Goal: Information Seeking & Learning: Learn about a topic

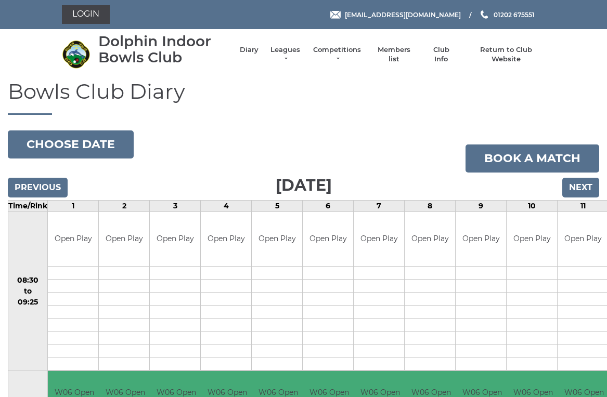
click at [291, 52] on link "Leagues" at bounding box center [285, 54] width 33 height 19
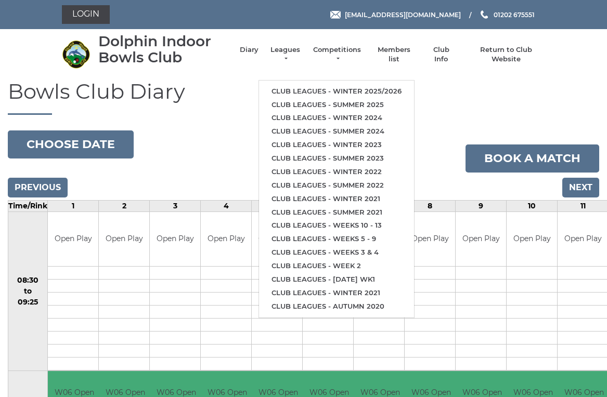
click at [321, 86] on link "Club leagues - Winter 2025/2026" at bounding box center [336, 92] width 155 height 14
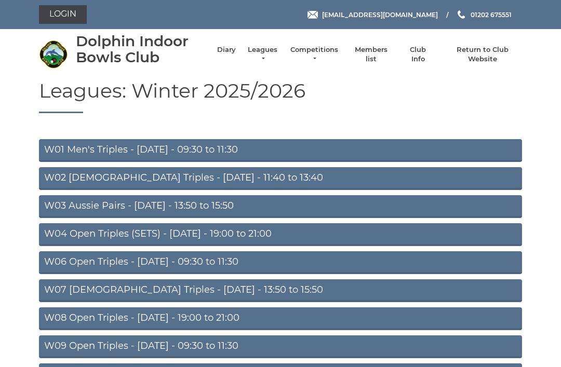
click at [173, 149] on link "W01 Men's Triples - Monday - 09:30 to 11:30" at bounding box center [280, 150] width 483 height 23
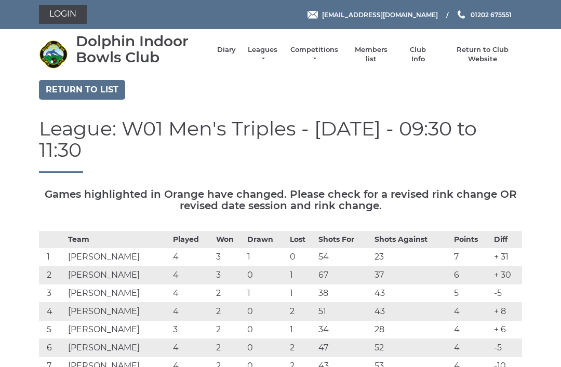
click at [73, 89] on link "Return to list" at bounding box center [82, 90] width 86 height 20
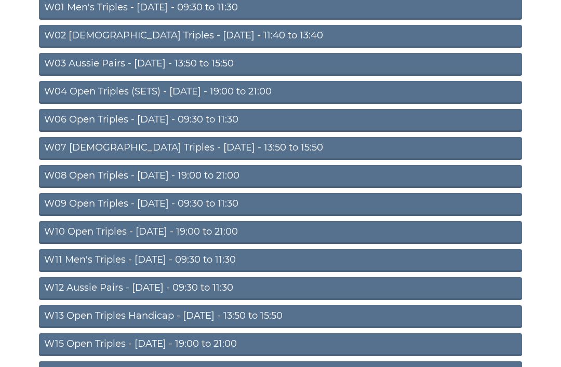
scroll to position [142, 0]
click at [144, 118] on link "W06 Open Triples - Tuesday - 09:30 to 11:30" at bounding box center [280, 120] width 483 height 23
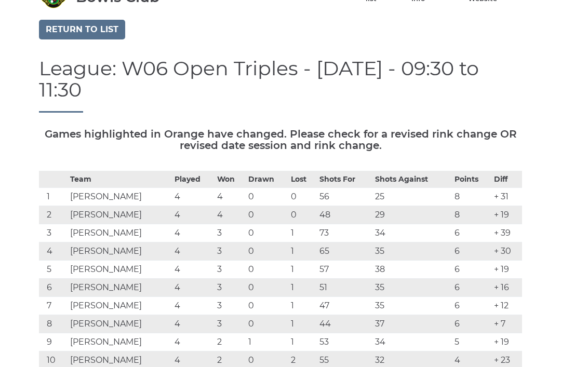
scroll to position [60, 0]
click at [73, 30] on link "Return to list" at bounding box center [82, 30] width 86 height 20
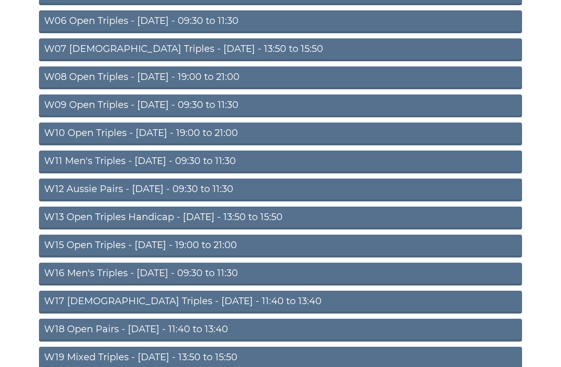
scroll to position [241, 0]
click at [139, 244] on link "W15 Open Triples - Thursday - 19:00 to 21:00" at bounding box center [280, 246] width 483 height 23
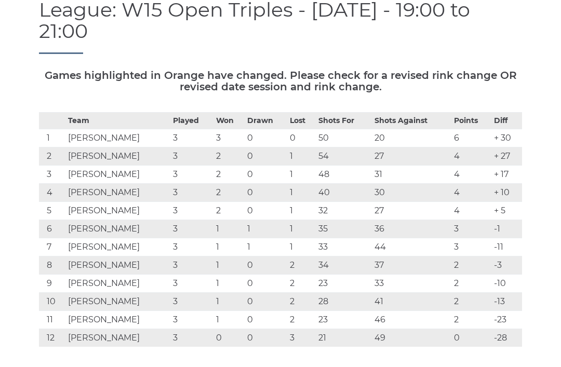
scroll to position [118, 0]
